Goal: Information Seeking & Learning: Learn about a topic

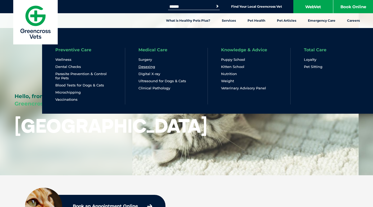
click at [149, 68] on link "Desexing" at bounding box center [147, 67] width 17 height 5
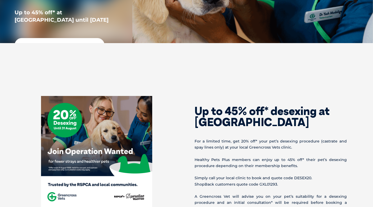
scroll to position [159, 0]
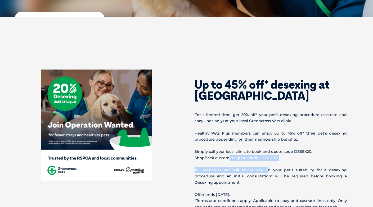
drag, startPoint x: 226, startPoint y: 157, endPoint x: 268, endPoint y: 162, distance: 41.8
click at [268, 162] on div "Up to 45% off* desexing at Greencross Vets For a limited time, get 20% off* you…" at bounding box center [271, 151] width 169 height 163
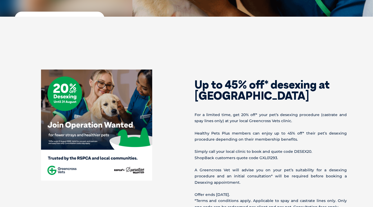
click at [265, 180] on p "A Greencross Vet will advise you on your pet’s suitability for a desexing proce…" at bounding box center [271, 176] width 152 height 19
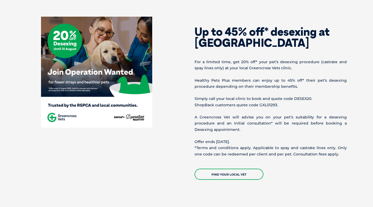
click at [291, 146] on p "Offer ends 31 August 2025. *Terms and conditions apply. Applicable to spay and …" at bounding box center [271, 148] width 152 height 19
